Goal: Transaction & Acquisition: Purchase product/service

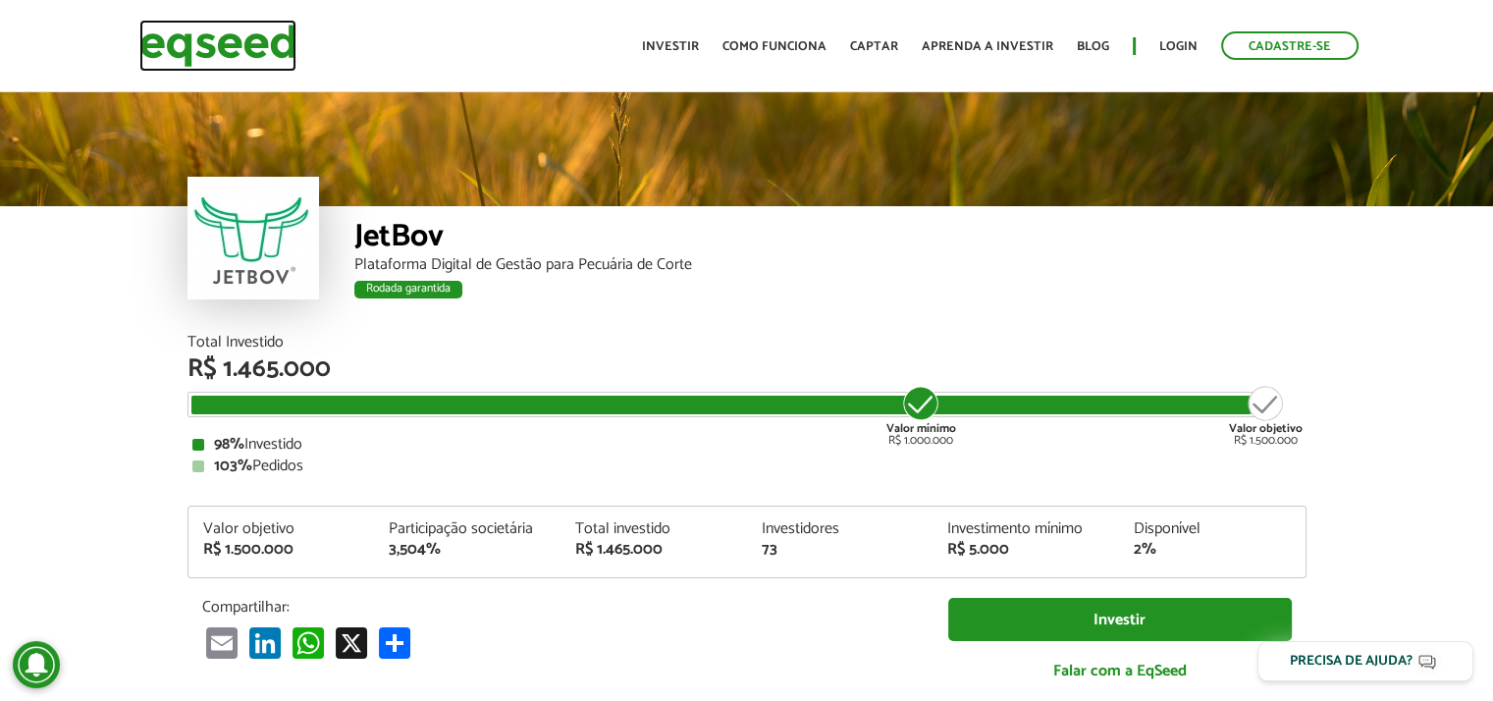
click at [225, 45] on img at bounding box center [217, 46] width 157 height 52
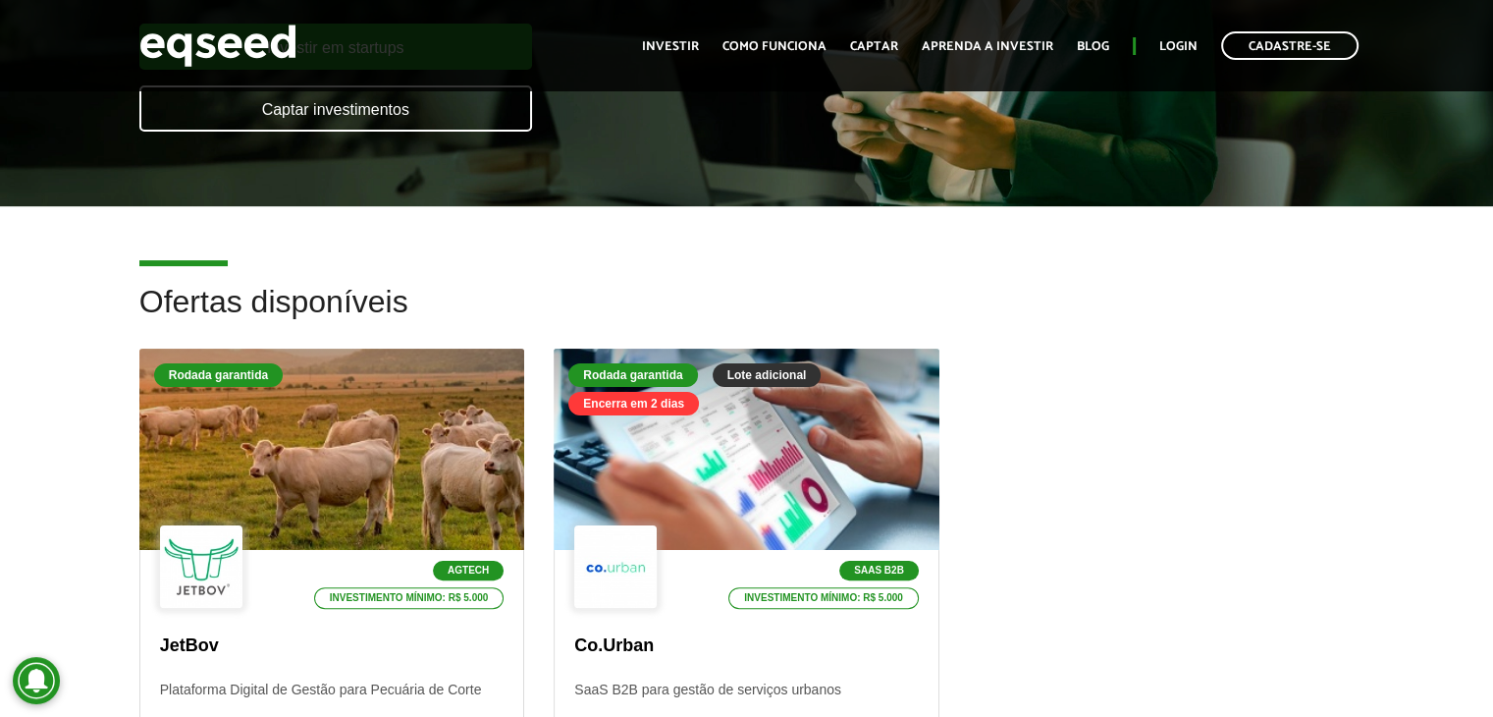
scroll to position [393, 0]
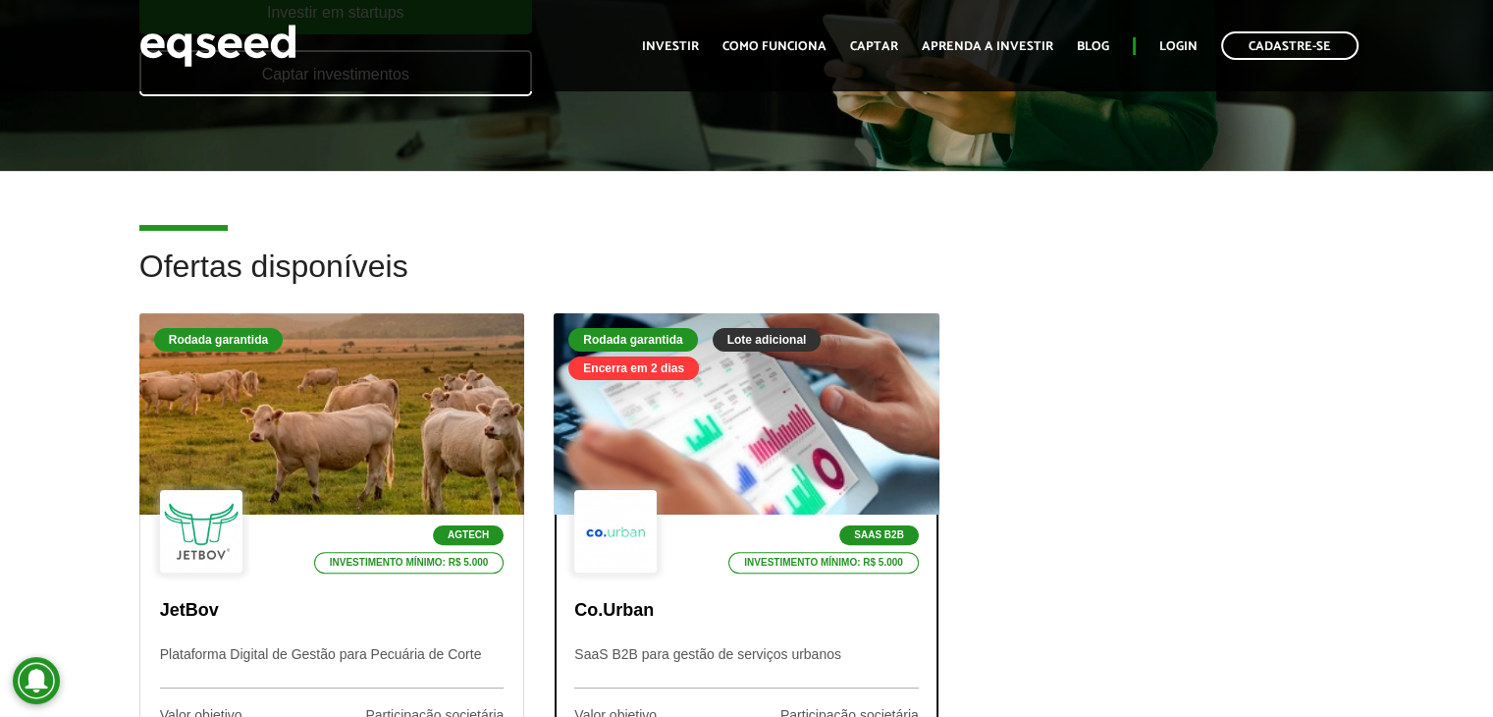
click at [718, 454] on div at bounding box center [746, 415] width 462 height 242
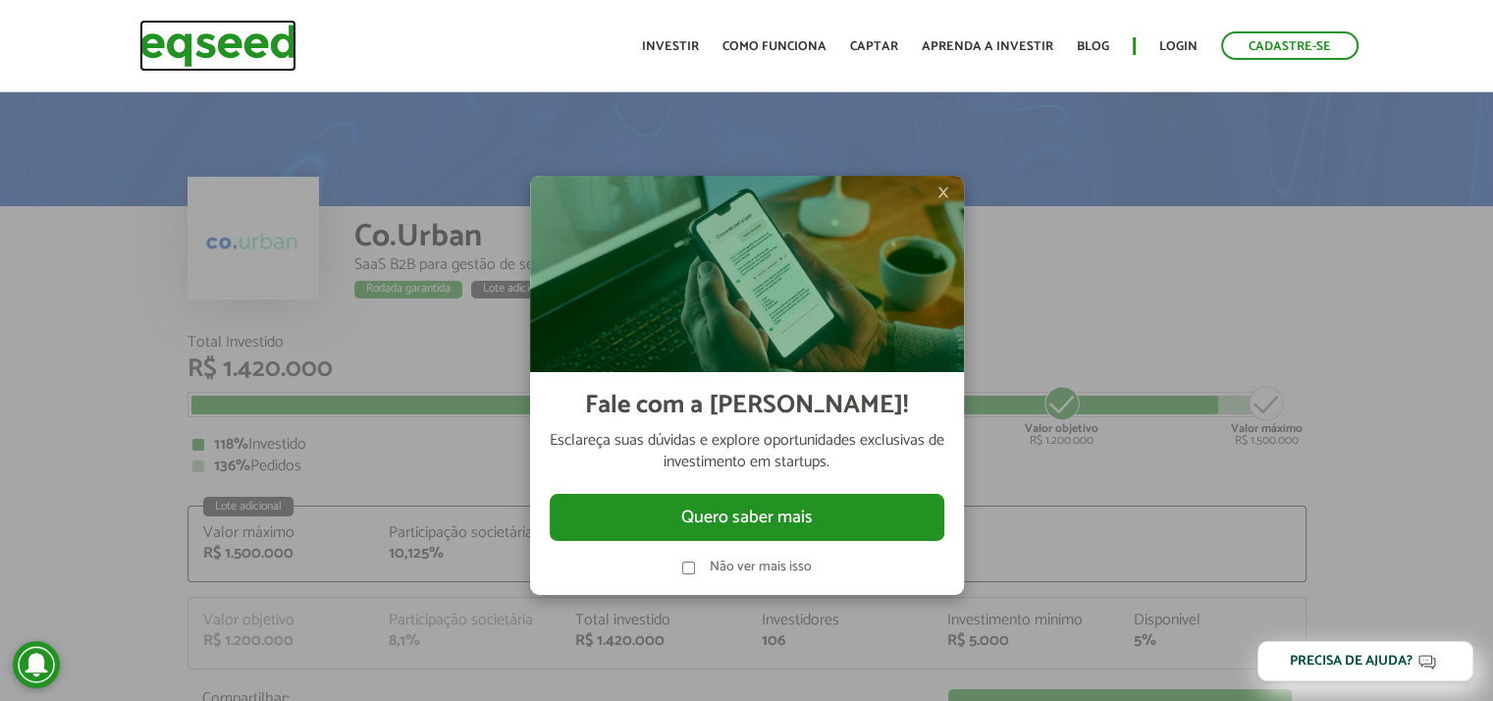
click at [176, 39] on img at bounding box center [217, 46] width 157 height 52
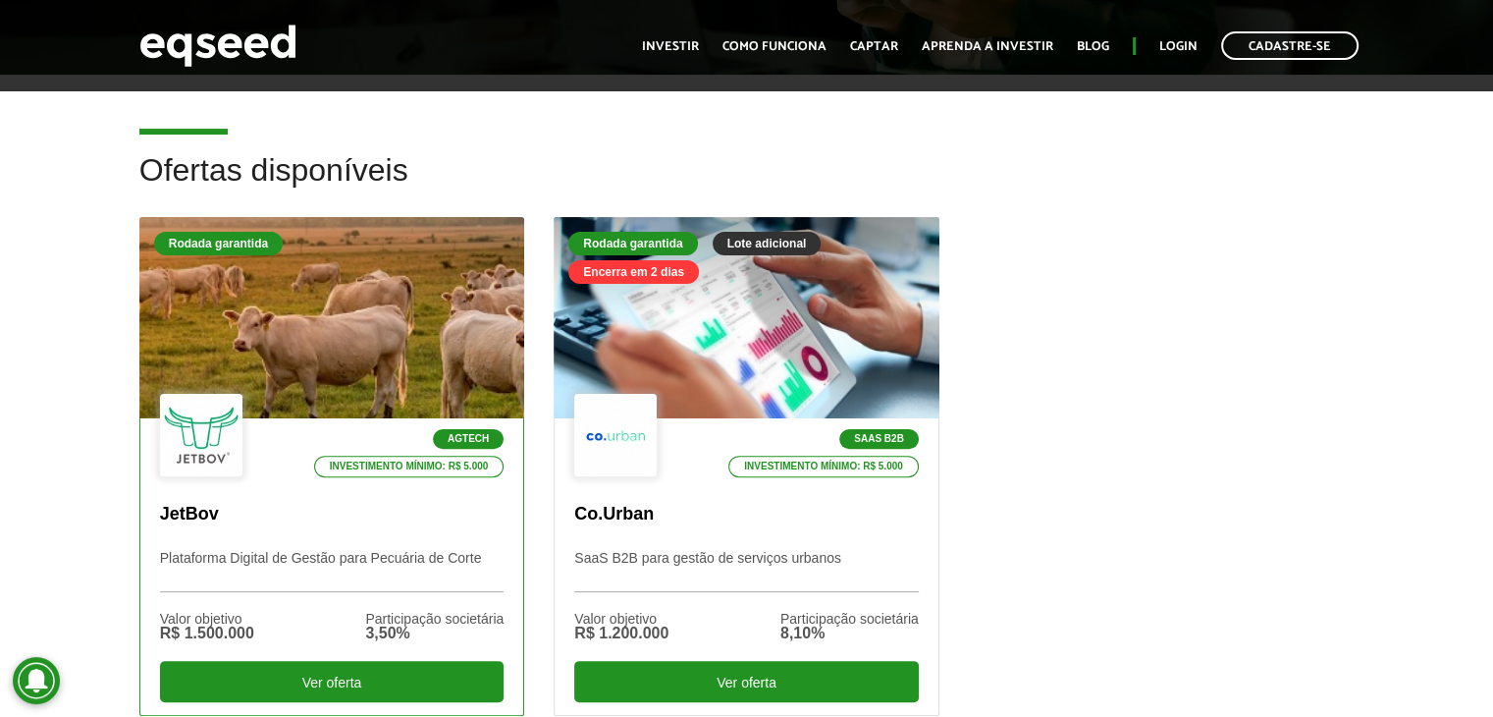
scroll to position [491, 0]
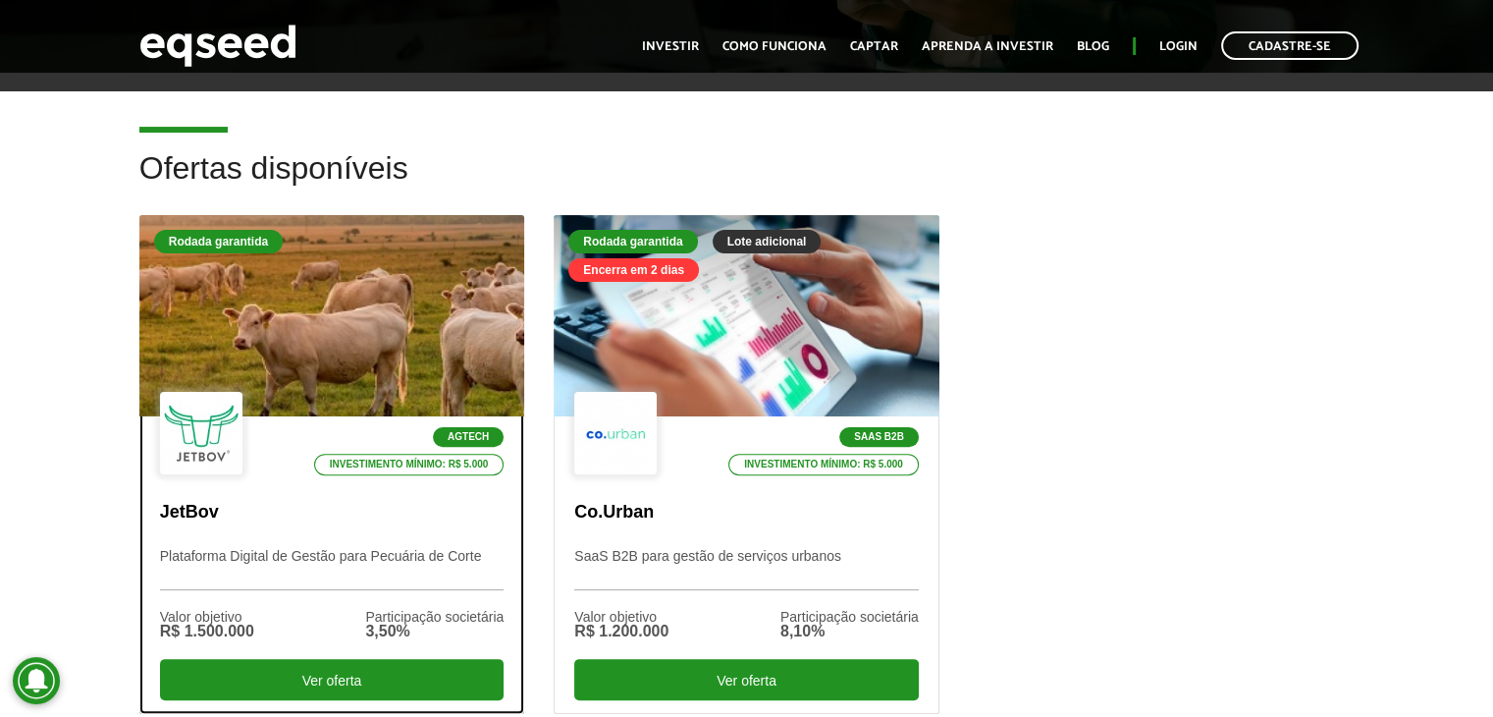
click at [336, 284] on div at bounding box center [331, 316] width 462 height 242
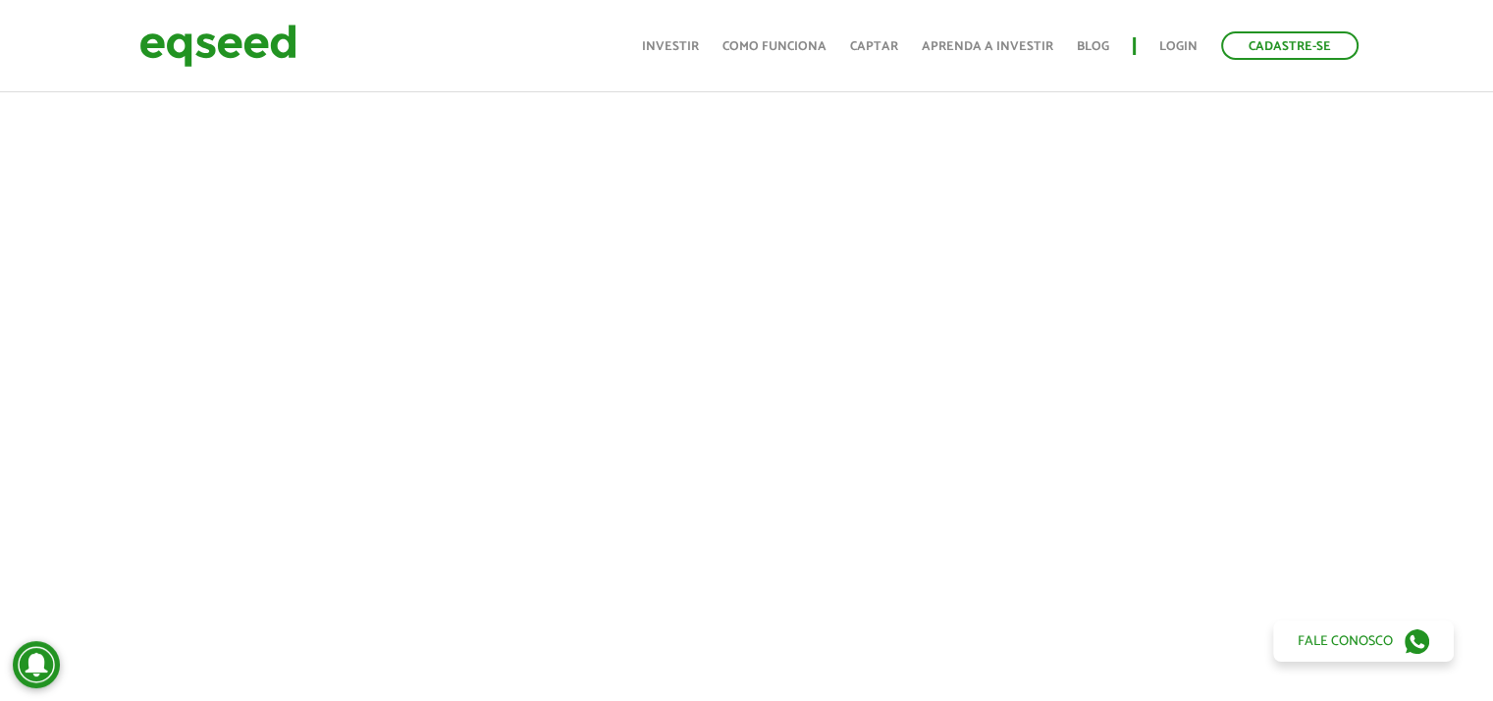
scroll to position [683, 0]
